Goal: Find specific page/section: Find specific page/section

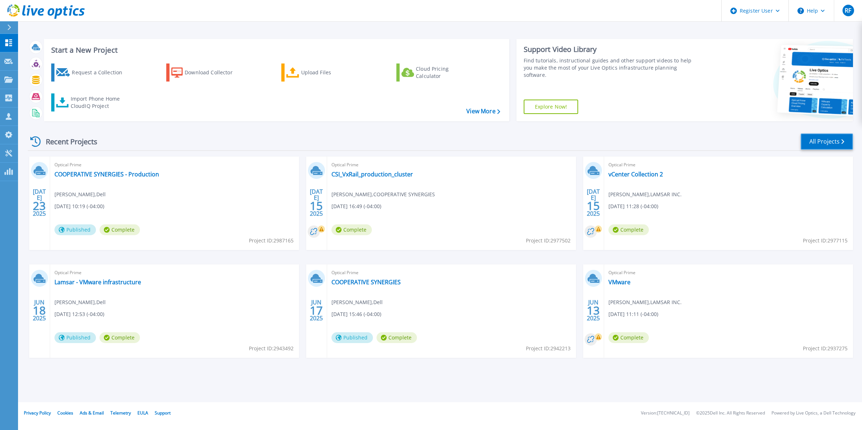
click at [830, 142] on link "All Projects" at bounding box center [826, 141] width 52 height 16
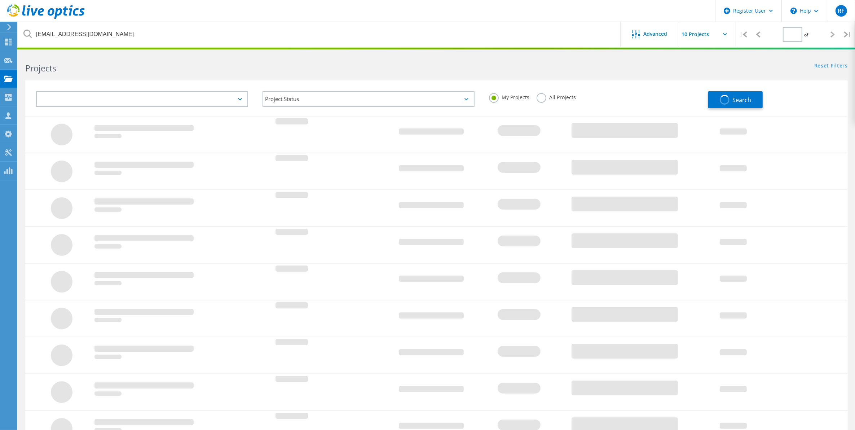
type input "1"
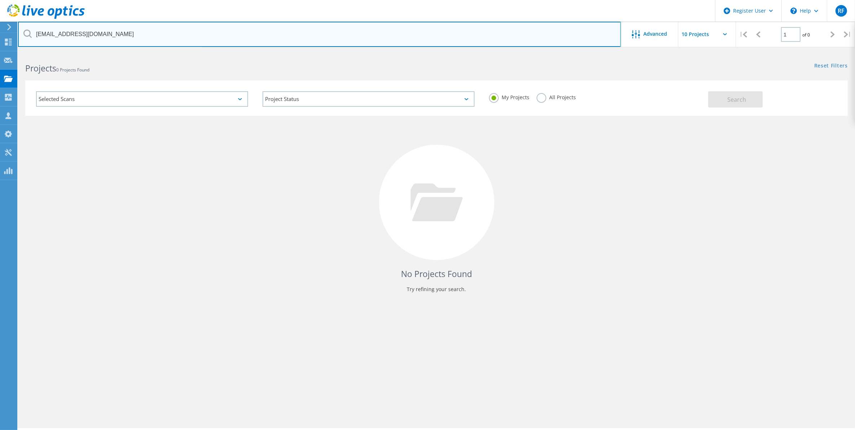
click at [180, 38] on input "[EMAIL_ADDRESS][DOMAIN_NAME]" at bounding box center [319, 34] width 603 height 25
type input "c"
click at [289, 27] on input "p" at bounding box center [319, 34] width 603 height 25
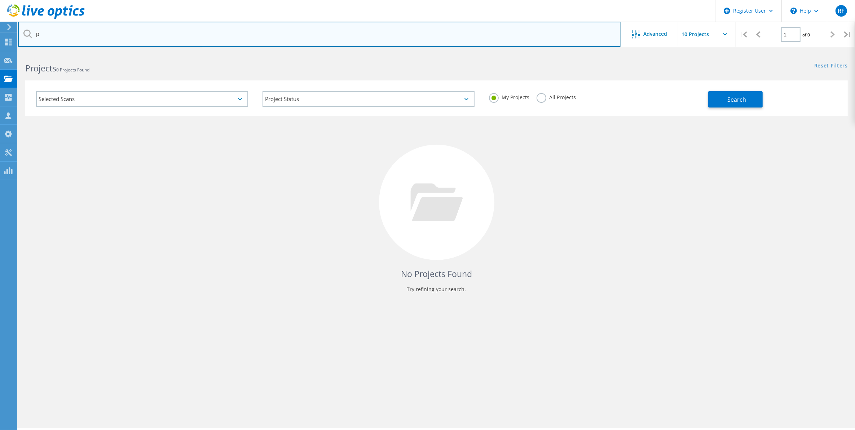
paste input "Phillip H. Evely <Pevely@cbrm.ns.ca>"
drag, startPoint x: 80, startPoint y: 35, endPoint x: 5, endPoint y: 38, distance: 74.3
click at [5, 52] on div "Register User \n Help Explore Helpful Articles Contact Support RF Dell User Rob…" at bounding box center [427, 250] width 855 height 397
type input "Pevely@cbrm.ns.ca"
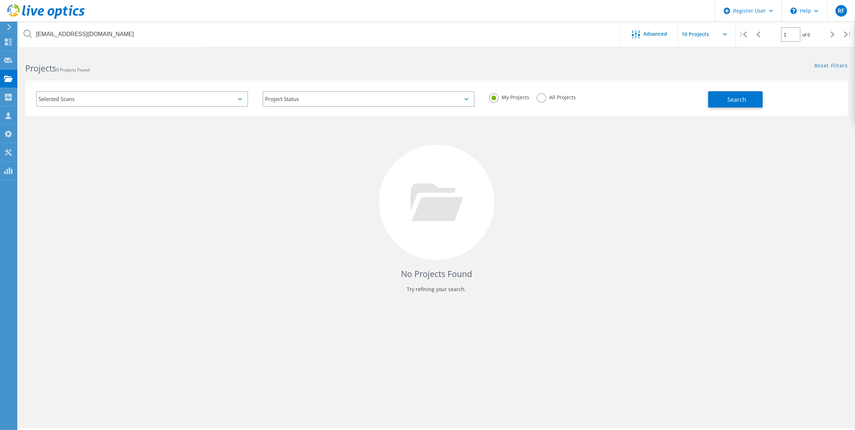
click at [542, 96] on label "All Projects" at bounding box center [555, 96] width 39 height 7
click at [0, 0] on input "All Projects" at bounding box center [0, 0] width 0 height 0
click at [726, 99] on button "Search" at bounding box center [735, 99] width 54 height 16
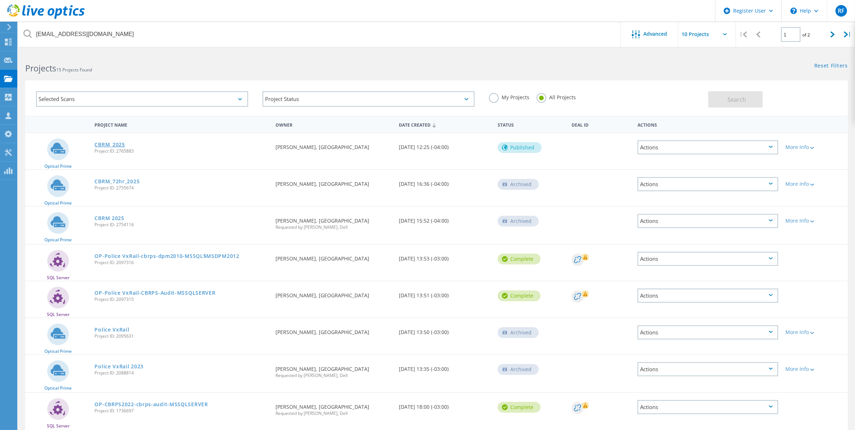
click at [107, 145] on link "CBRM_2025" at bounding box center [109, 144] width 30 height 5
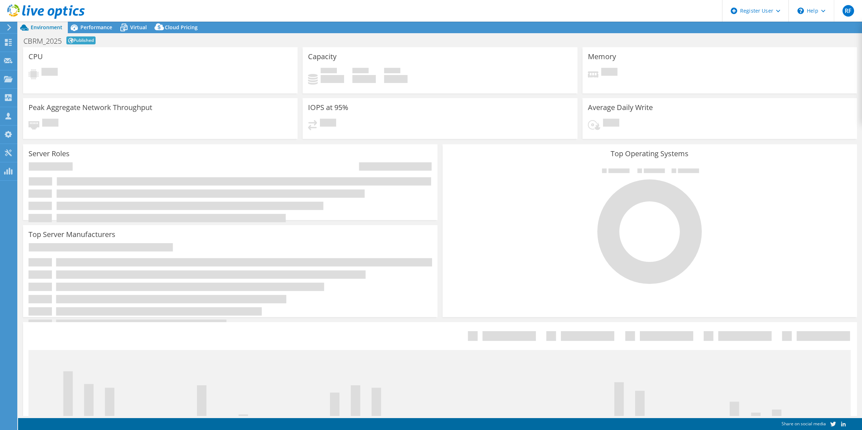
select select "[GEOGRAPHIC_DATA]"
select select "CAD"
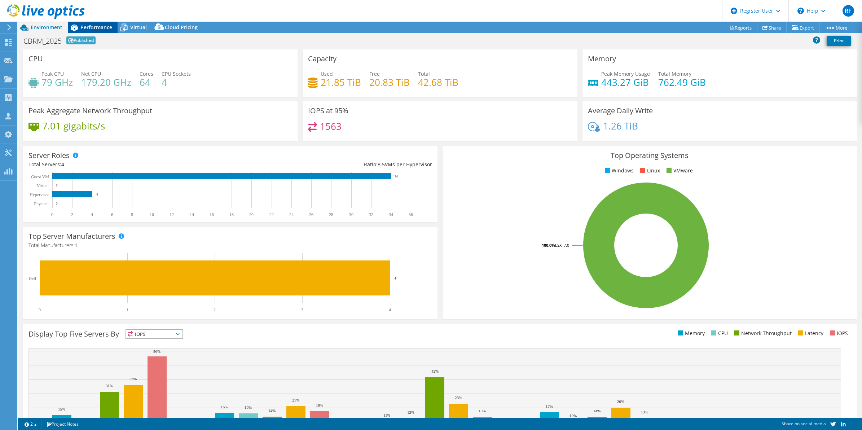
click at [101, 31] on div "Performance" at bounding box center [93, 28] width 50 height 12
